Goal: Check status: Check status

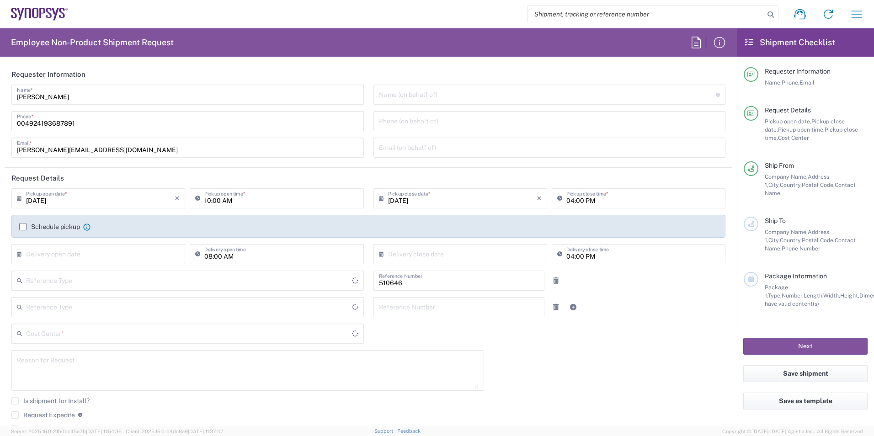
type input "DE01, SDG, SSW, PM 510646"
type input "Delivered at Place"
type input "[GEOGRAPHIC_DATA]"
type input "Department"
type input "[GEOGRAPHIC_DATA]"
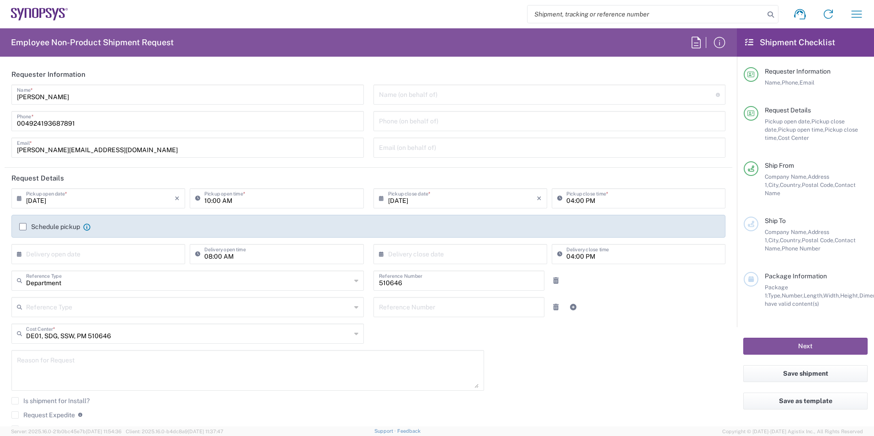
type input "[GEOGRAPHIC_DATA] DE04"
click at [456, 288] on input "text" at bounding box center [459, 280] width 160 height 16
click at [856, 12] on icon "button" at bounding box center [856, 14] width 15 height 15
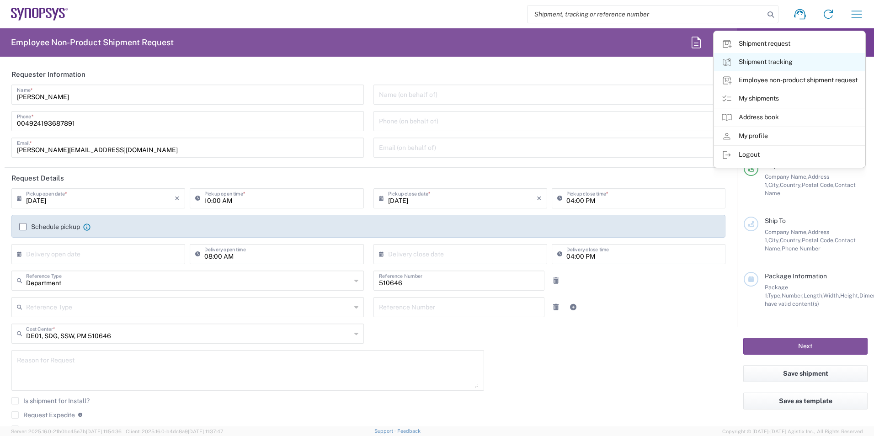
click at [765, 61] on link "Shipment tracking" at bounding box center [789, 62] width 151 height 18
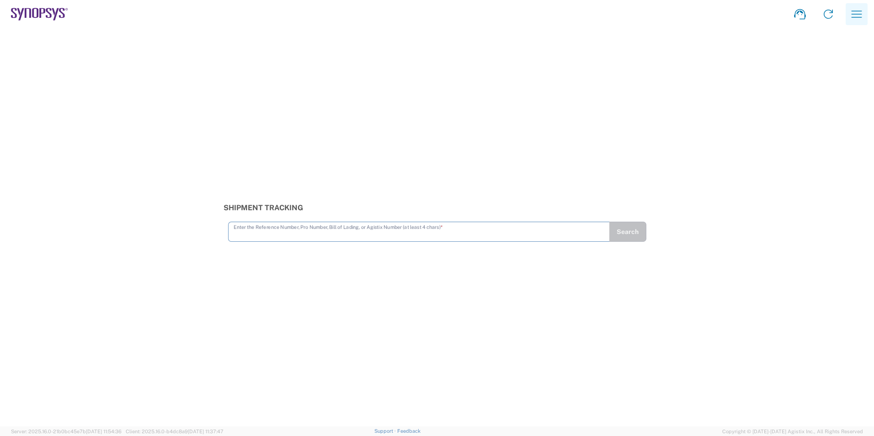
click at [851, 11] on icon "button" at bounding box center [856, 14] width 11 height 7
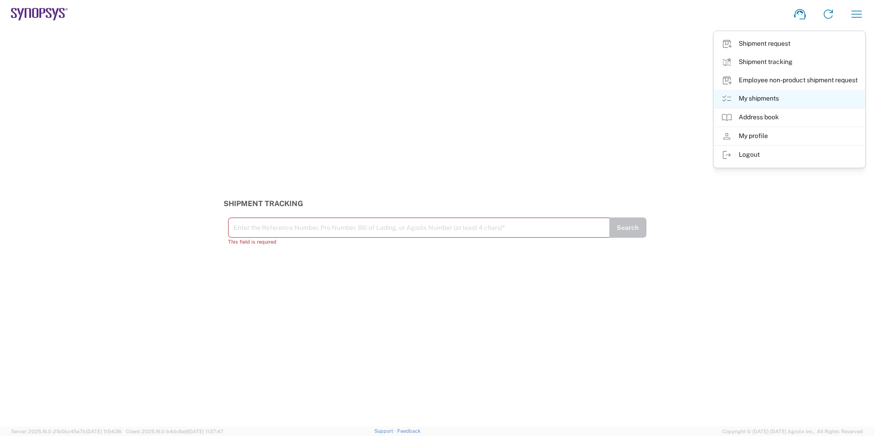
click at [770, 93] on link "My shipments" at bounding box center [789, 99] width 151 height 18
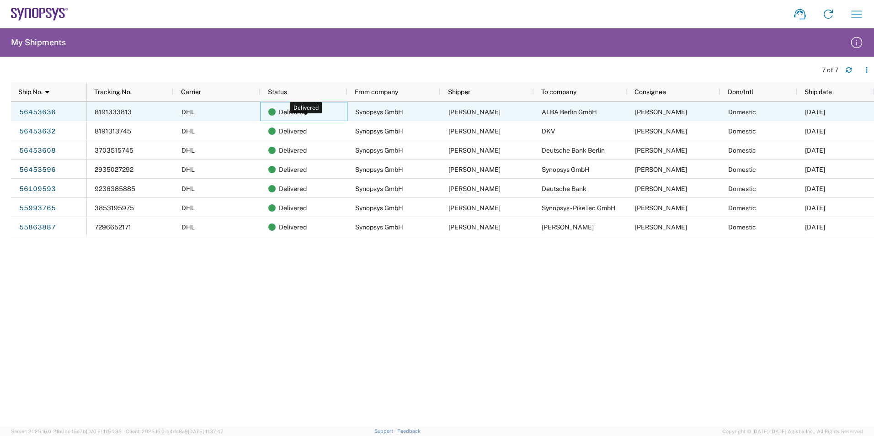
click at [287, 110] on span "Delivered" at bounding box center [293, 111] width 28 height 19
click at [40, 112] on link "56453636" at bounding box center [37, 112] width 37 height 15
click at [124, 112] on span "8191333813" at bounding box center [113, 111] width 37 height 7
click at [145, 111] on div "8191333813" at bounding box center [130, 111] width 87 height 19
drag, startPoint x: 145, startPoint y: 111, endPoint x: 115, endPoint y: 112, distance: 30.6
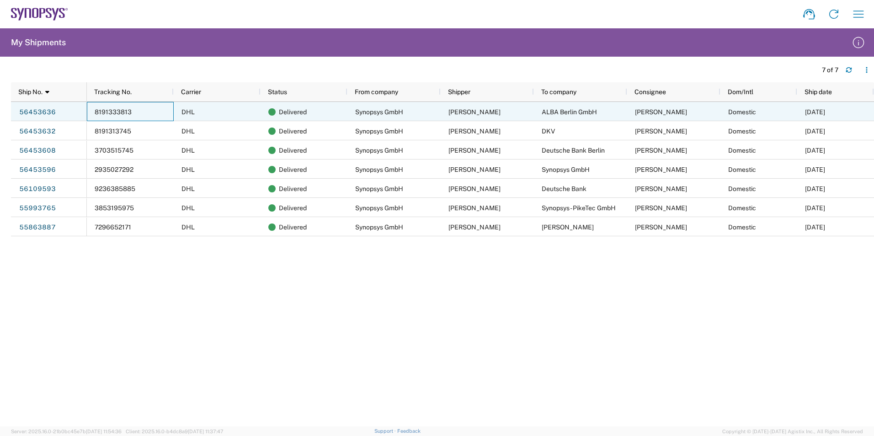
click at [115, 112] on div "8191333813" at bounding box center [130, 111] width 87 height 19
drag, startPoint x: 92, startPoint y: 112, endPoint x: 127, endPoint y: 117, distance: 35.2
click at [127, 117] on div "8191333813" at bounding box center [130, 111] width 87 height 19
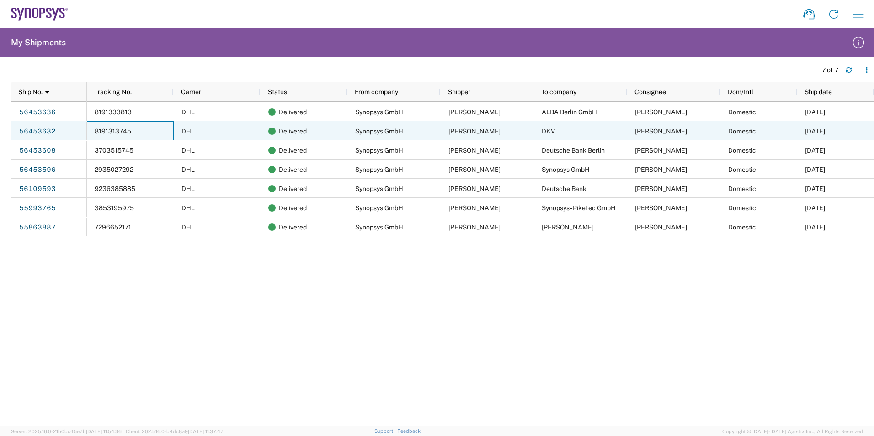
click at [143, 129] on div "8191313745" at bounding box center [130, 130] width 87 height 19
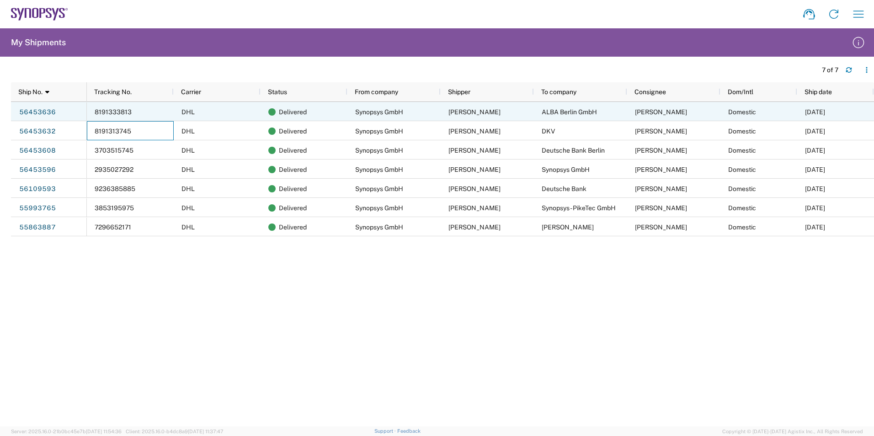
click at [140, 112] on div "8191333813" at bounding box center [130, 111] width 87 height 19
click at [52, 107] on link "56453636" at bounding box center [37, 112] width 37 height 15
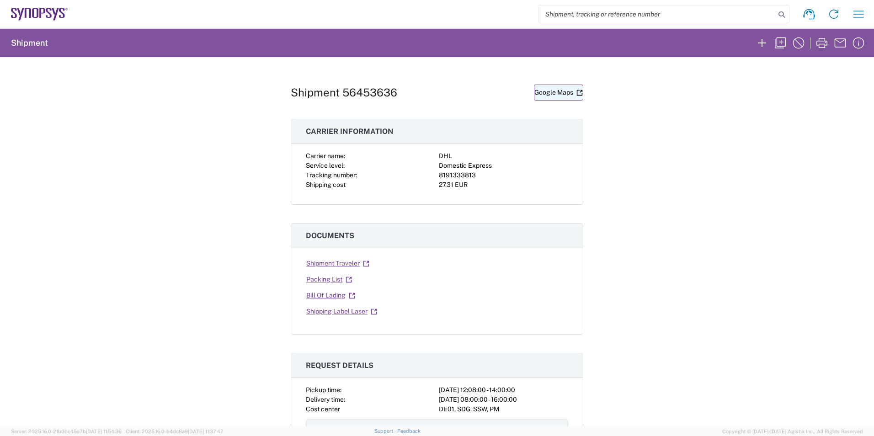
click at [545, 97] on link "Google Maps" at bounding box center [558, 93] width 49 height 16
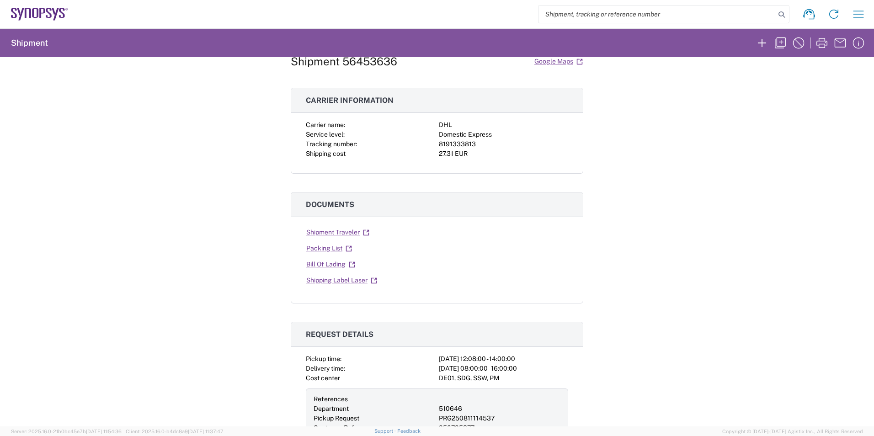
scroll to position [46, 0]
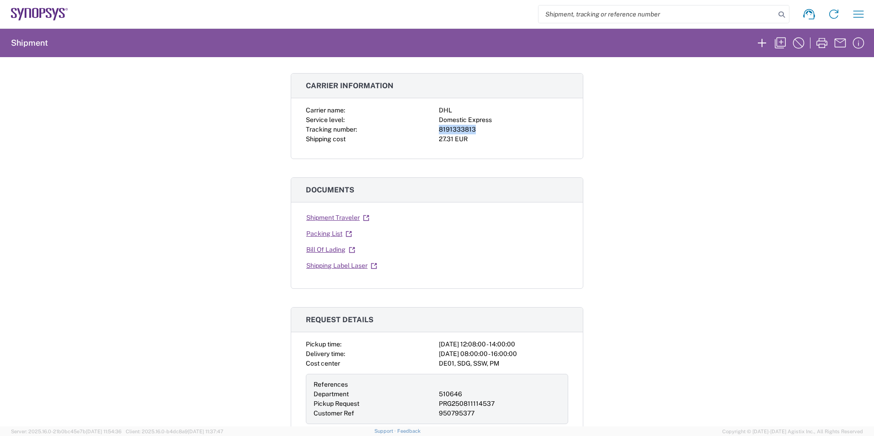
drag, startPoint x: 473, startPoint y: 127, endPoint x: 437, endPoint y: 133, distance: 36.4
click at [439, 133] on div "8191333813" at bounding box center [503, 130] width 129 height 10
copy div "8191333813"
